Goal: Book appointment/travel/reservation

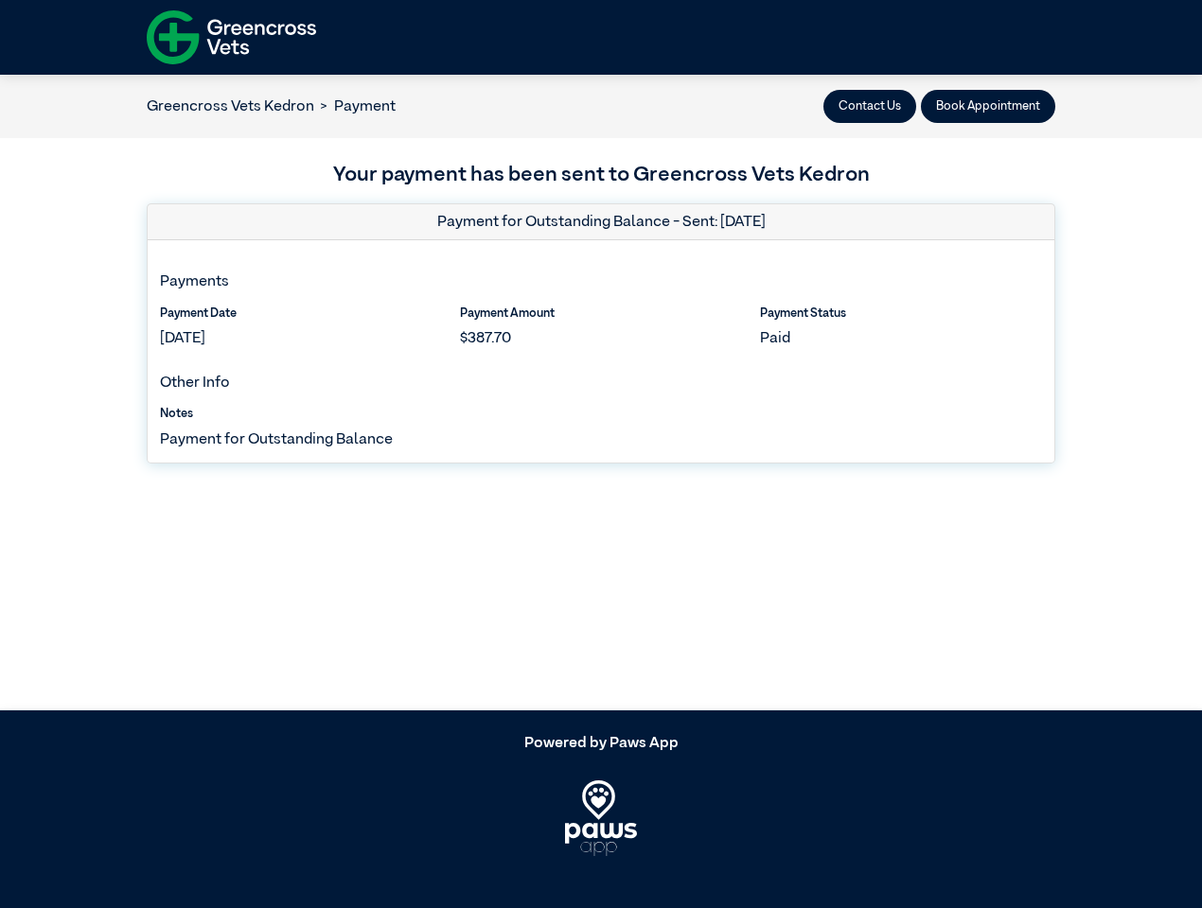
click at [870, 106] on button "Contact Us" at bounding box center [869, 106] width 93 height 33
click at [988, 106] on button "Book Appointment" at bounding box center [988, 106] width 134 height 33
